Goal: Find specific page/section: Find specific page/section

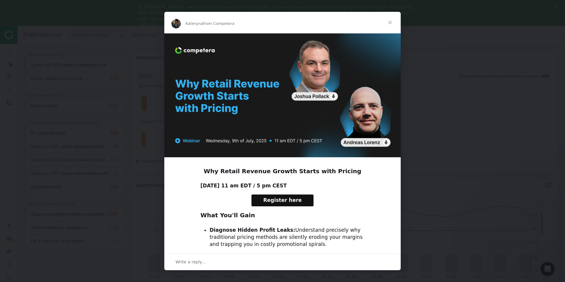
scroll to position [132, 433]
click at [390, 23] on span "Close" at bounding box center [390, 22] width 21 height 21
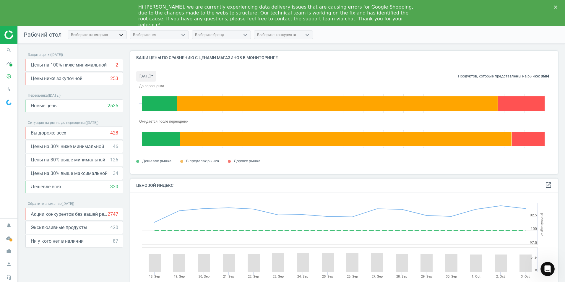
click at [118, 34] on icon at bounding box center [121, 35] width 6 height 6
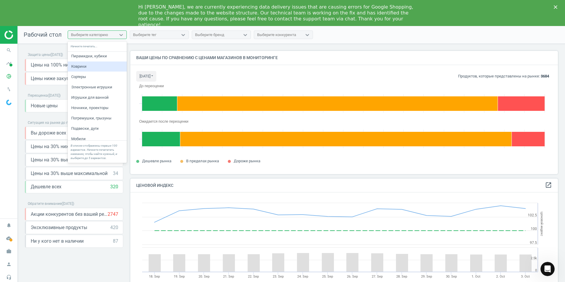
scroll to position [237, 0]
click at [331, 38] on nav "Рабочий стол option Коврики focused, 23 of 100. 100 results available. Use Up a…" at bounding box center [292, 35] width 548 height 18
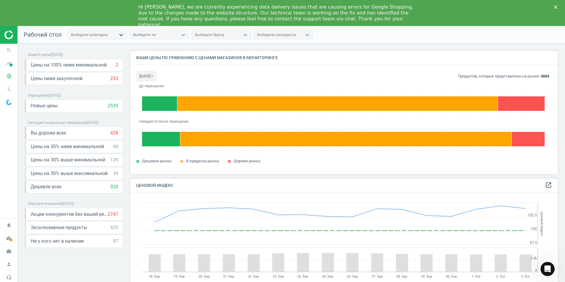
click at [121, 35] on icon at bounding box center [121, 35] width 6 height 6
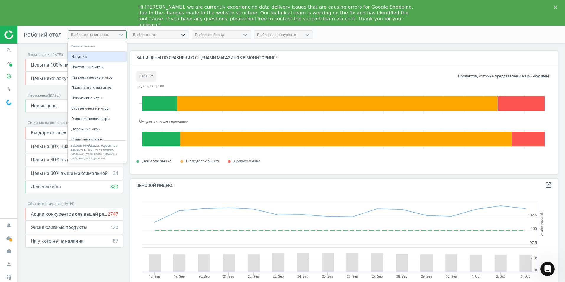
click at [181, 33] on icon at bounding box center [183, 35] width 6 height 6
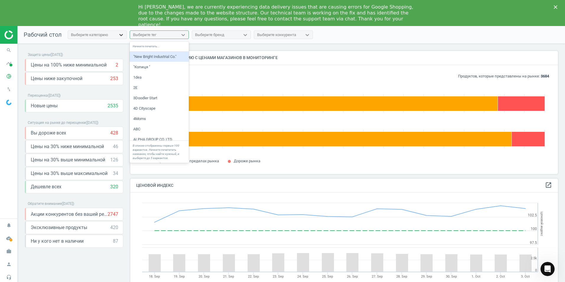
click at [122, 36] on icon at bounding box center [121, 35] width 6 height 6
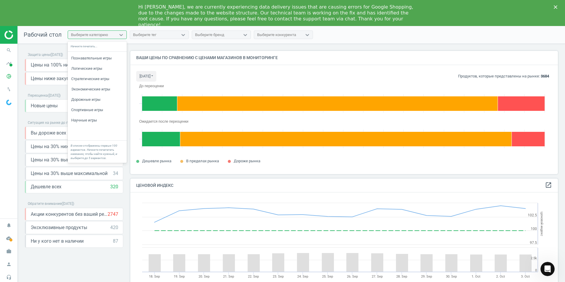
scroll to position [0, 0]
click at [78, 36] on div "Выберите категорию" at bounding box center [89, 34] width 37 height 5
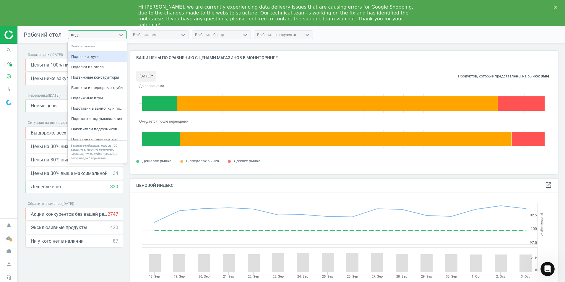
type input "подг"
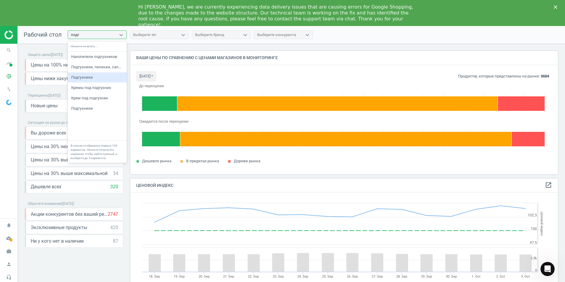
click at [76, 77] on div "Подгузники" at bounding box center [97, 77] width 59 height 10
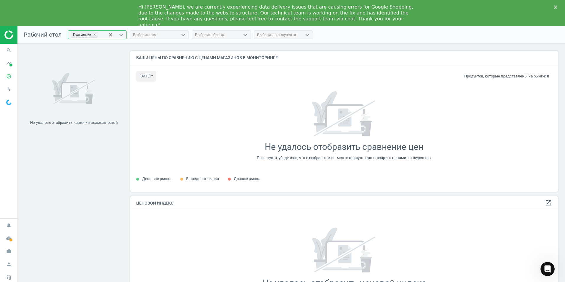
scroll to position [150, 433]
click at [245, 36] on icon at bounding box center [246, 35] width 6 height 6
